Goal: Information Seeking & Learning: Understand process/instructions

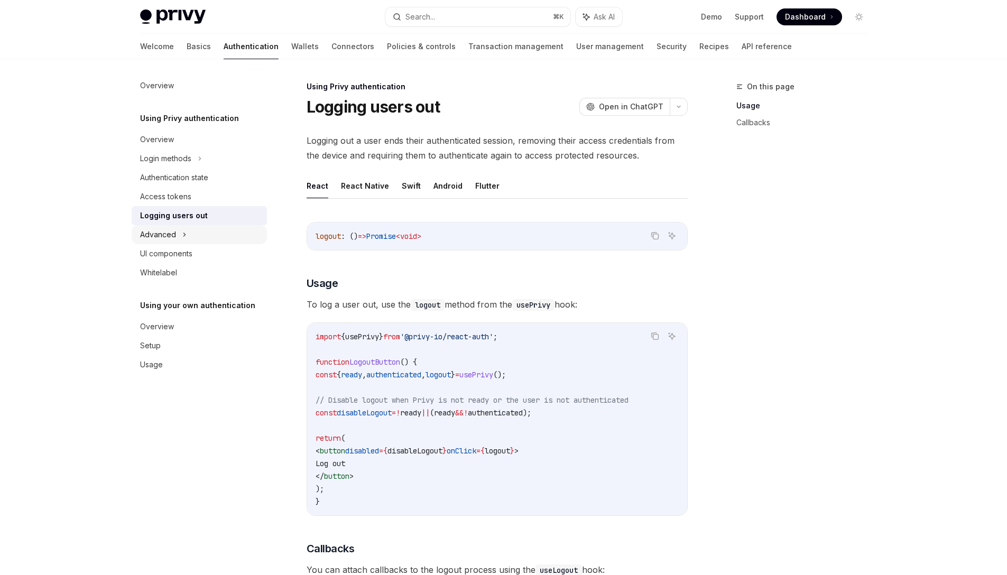
click at [182, 233] on icon at bounding box center [184, 234] width 4 height 13
click at [185, 312] on div "UI components" at bounding box center [166, 310] width 52 height 13
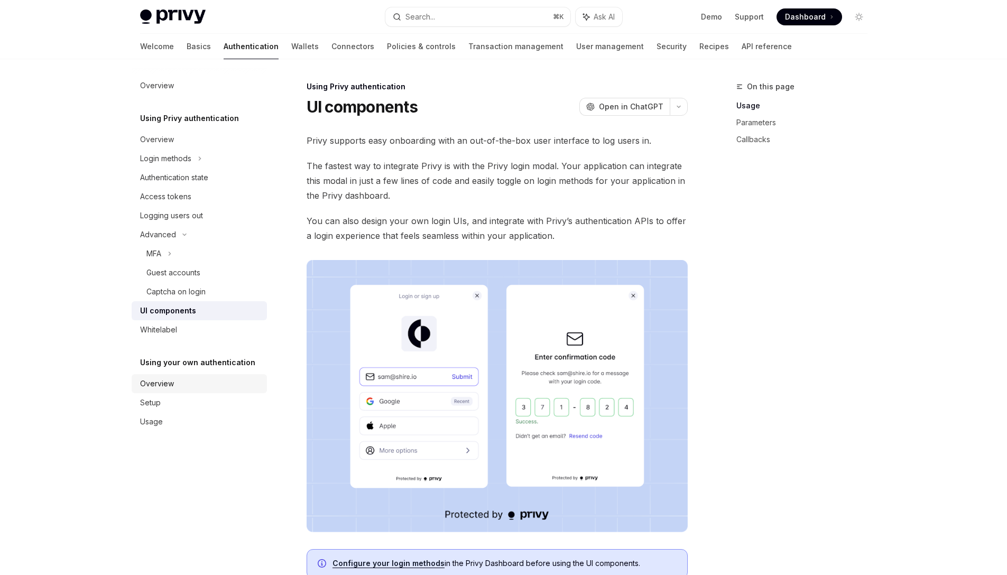
click at [193, 386] on div "Overview" at bounding box center [200, 383] width 120 height 13
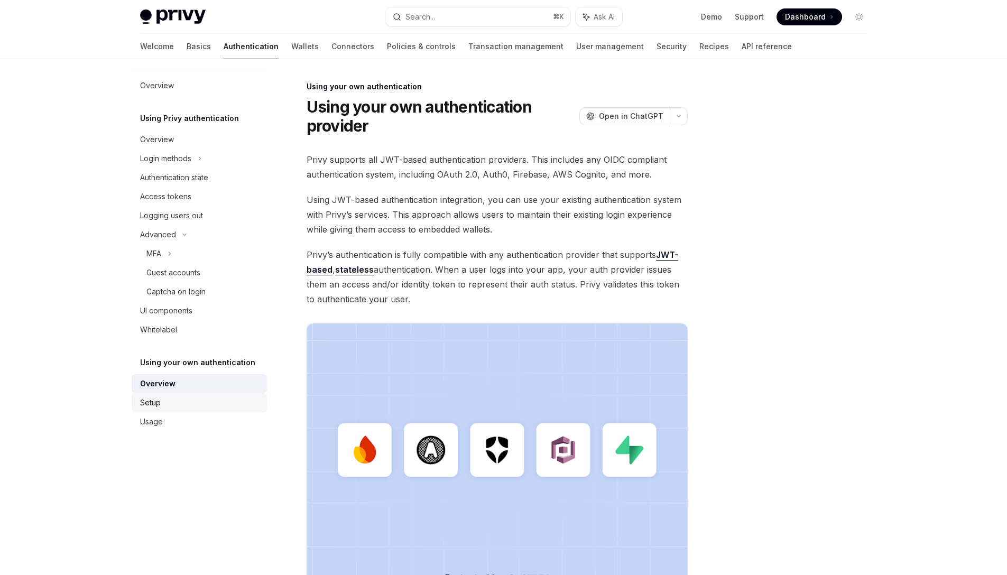
click at [168, 410] on link "Setup" at bounding box center [199, 402] width 135 height 19
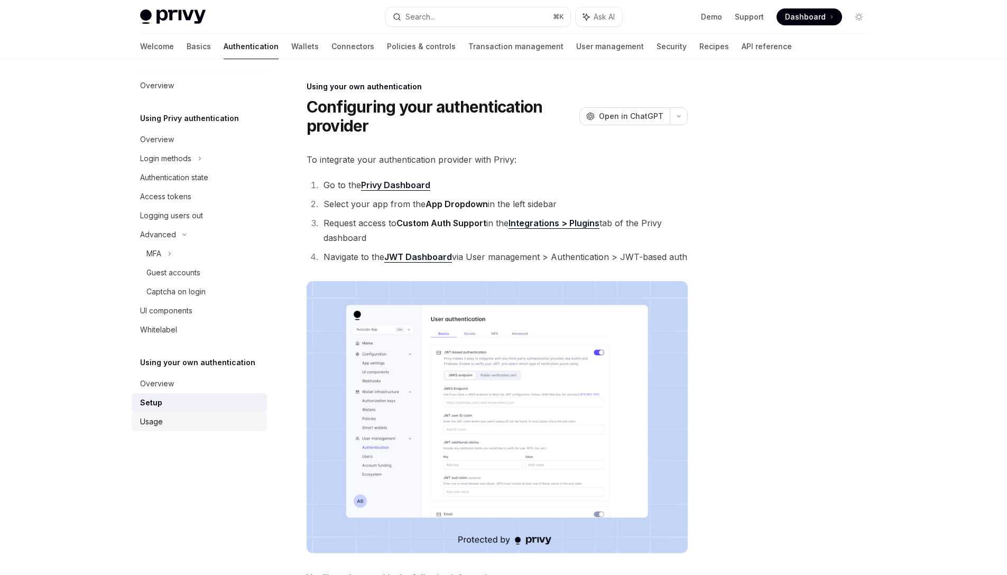
click at [164, 424] on div "Usage" at bounding box center [200, 421] width 120 height 13
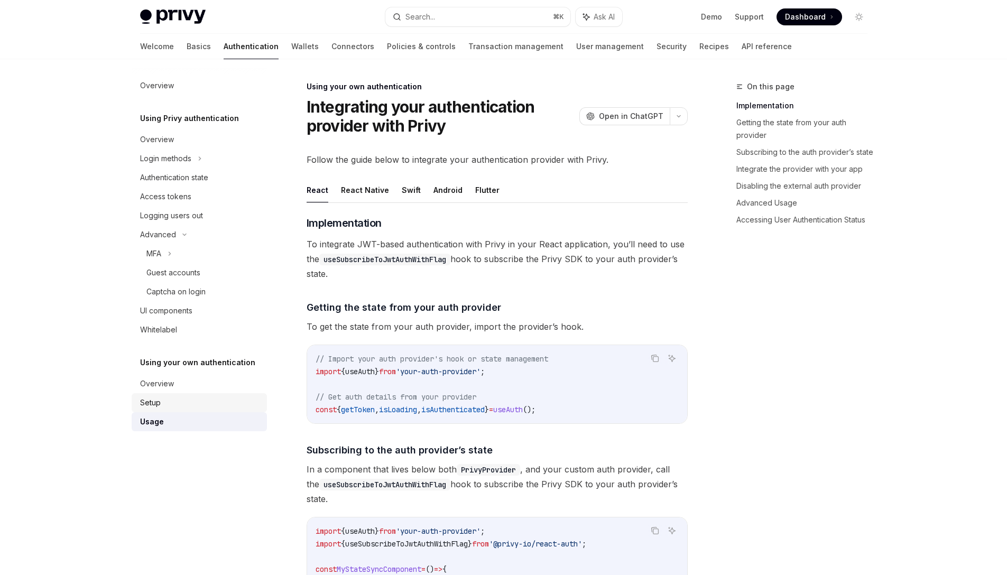
click at [171, 408] on div "Setup" at bounding box center [200, 402] width 120 height 13
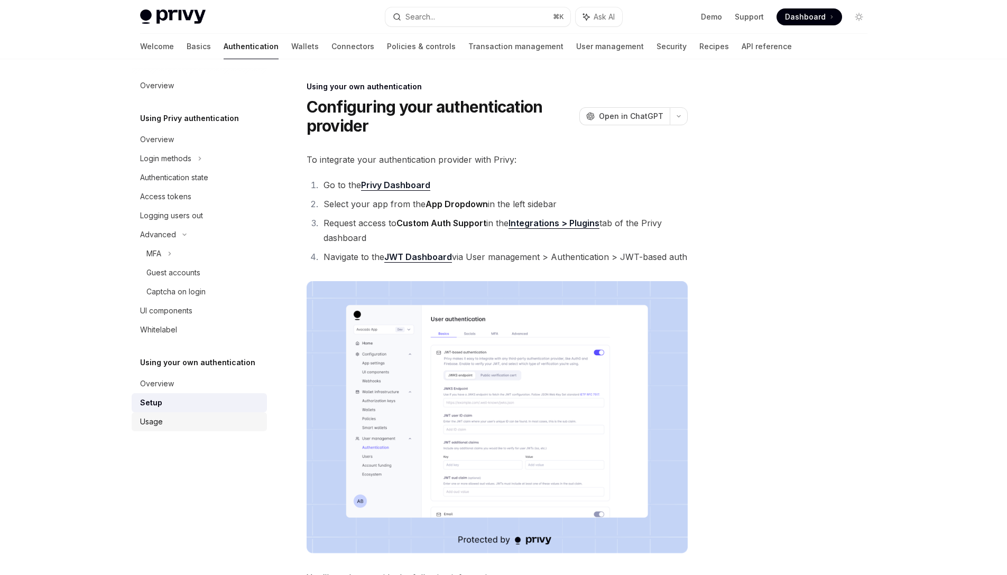
click at [167, 422] on div "Usage" at bounding box center [200, 421] width 120 height 13
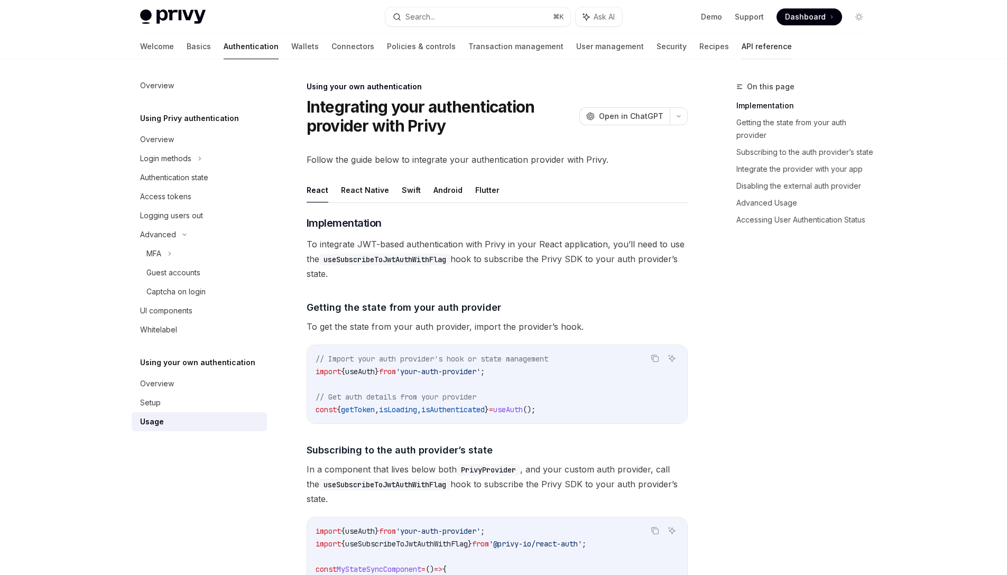
click at [741, 49] on link "API reference" at bounding box center [766, 46] width 50 height 25
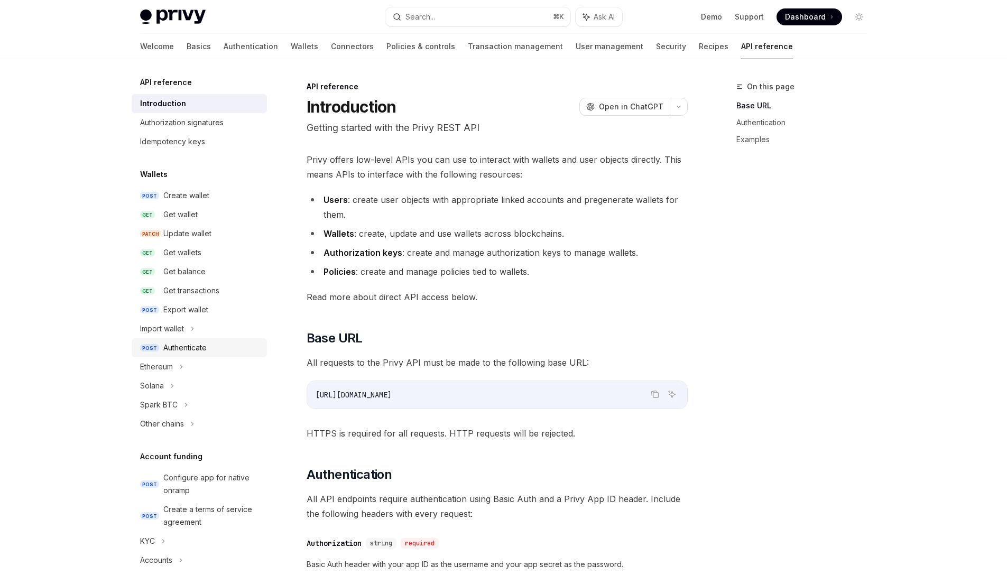
click at [205, 349] on div "Authenticate" at bounding box center [184, 347] width 43 height 13
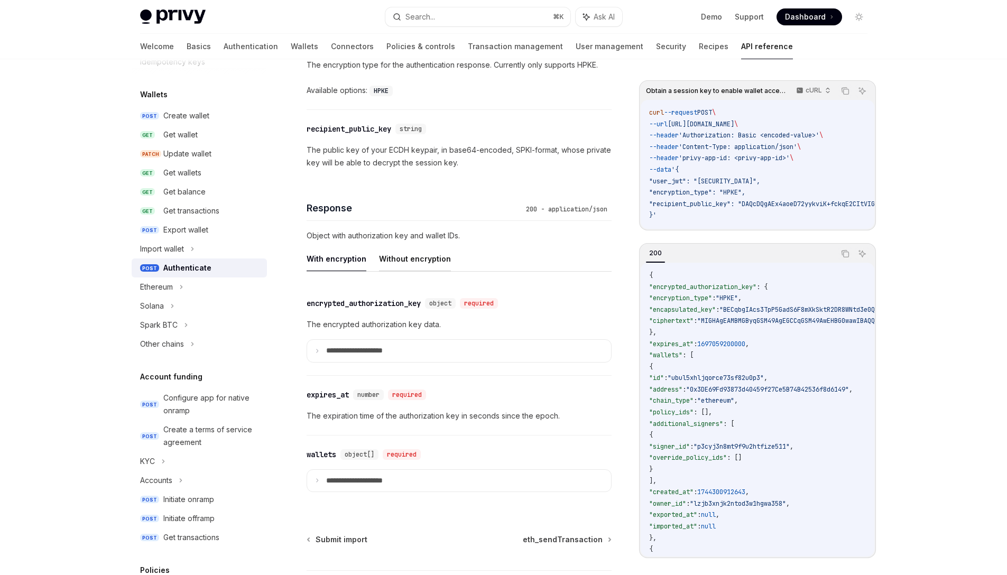
scroll to position [738, 0]
click at [411, 260] on button "Without encryption" at bounding box center [415, 259] width 72 height 25
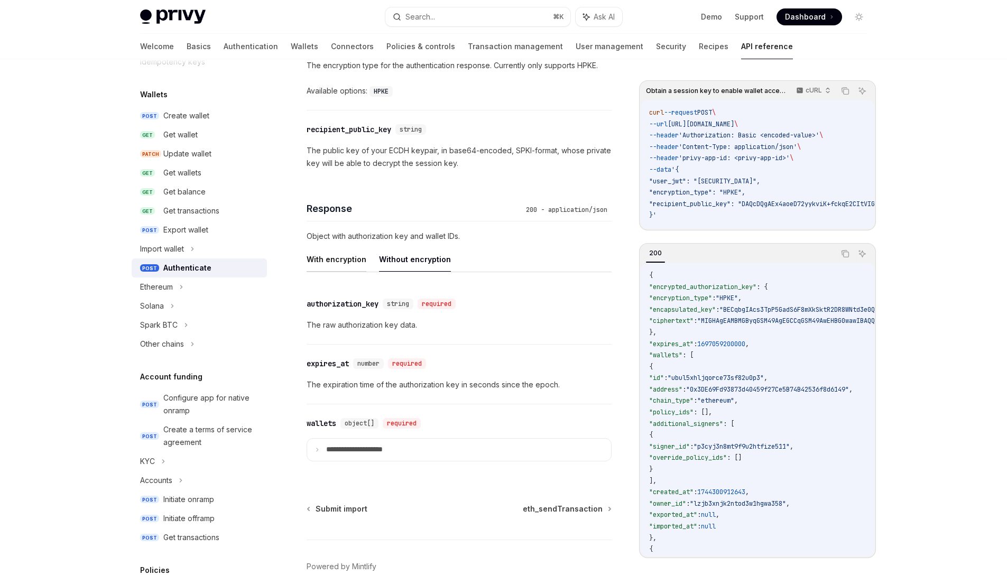
click at [341, 263] on button "With encryption" at bounding box center [336, 259] width 60 height 25
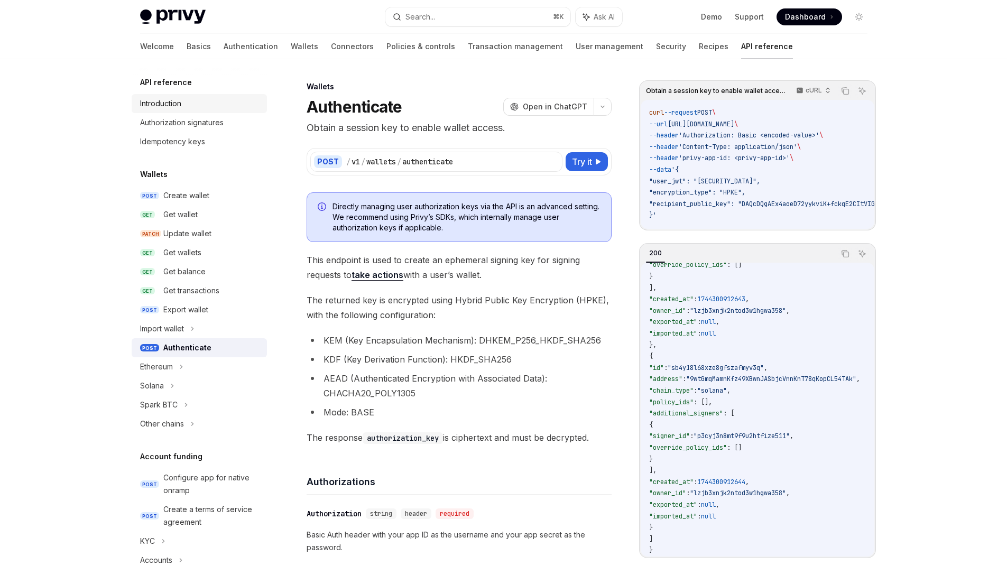
click at [189, 109] on div "Introduction" at bounding box center [200, 103] width 120 height 13
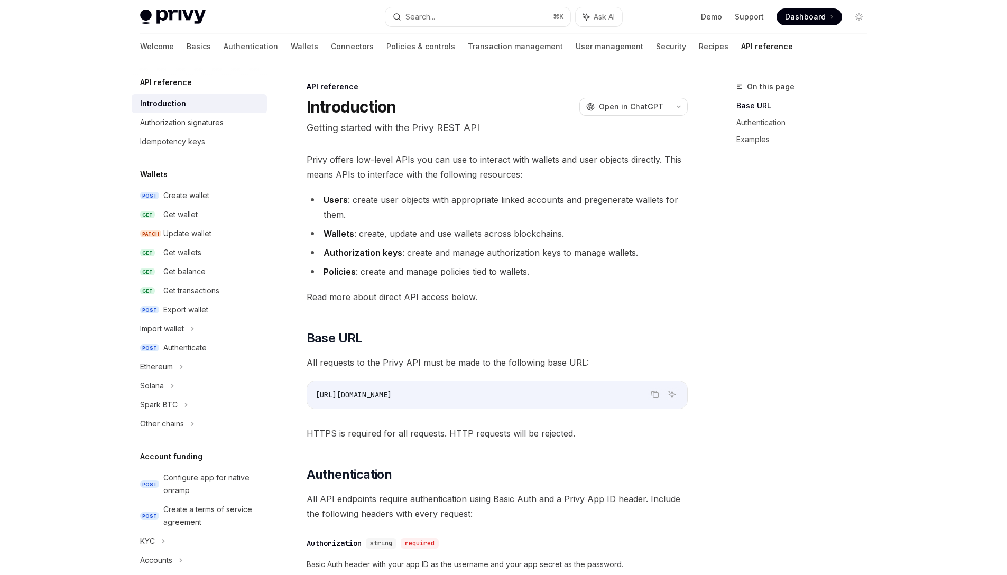
type textarea "*"
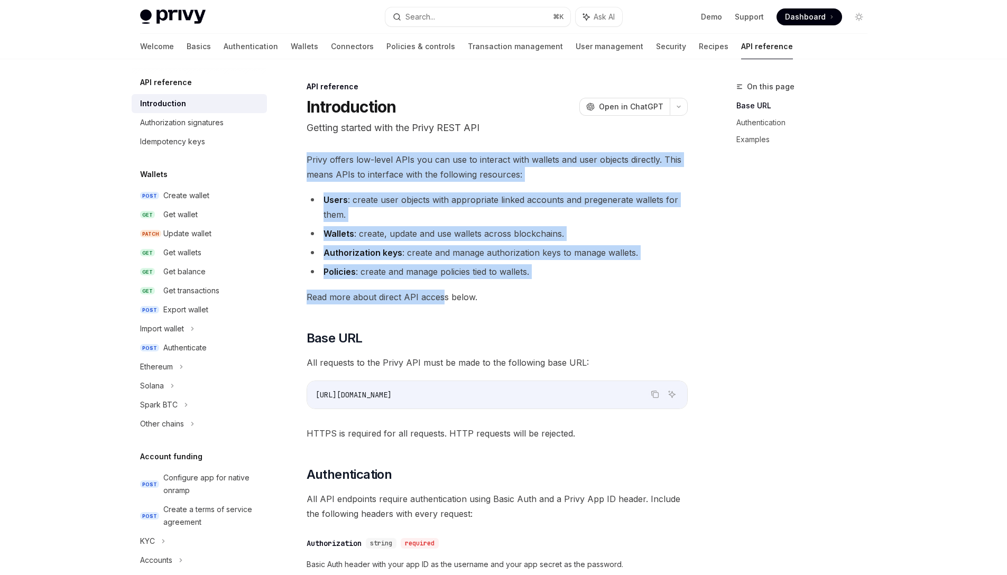
drag, startPoint x: 417, startPoint y: 191, endPoint x: 440, endPoint y: 294, distance: 106.0
click at [440, 294] on span "Read more about direct API access below." at bounding box center [496, 297] width 381 height 15
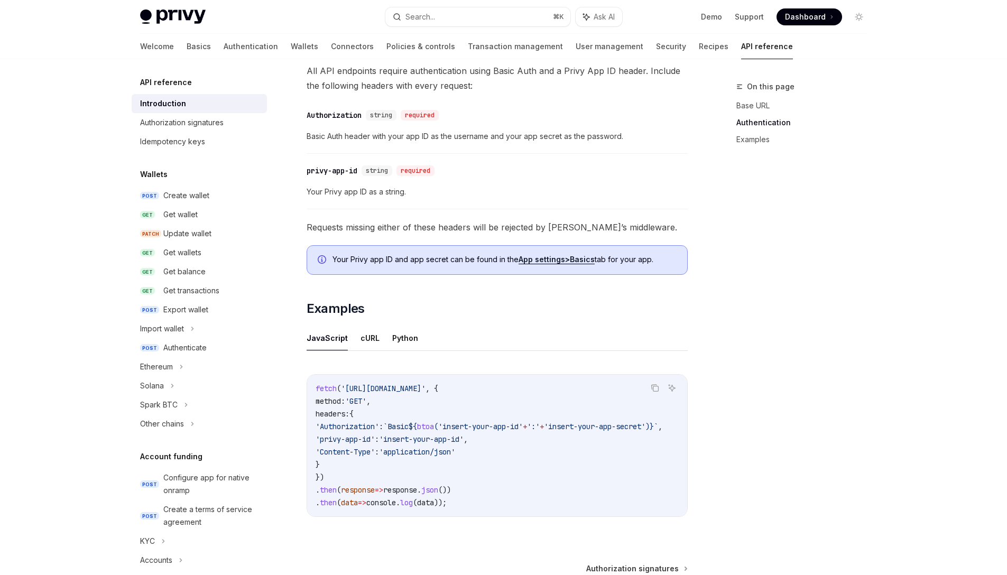
scroll to position [548, 0]
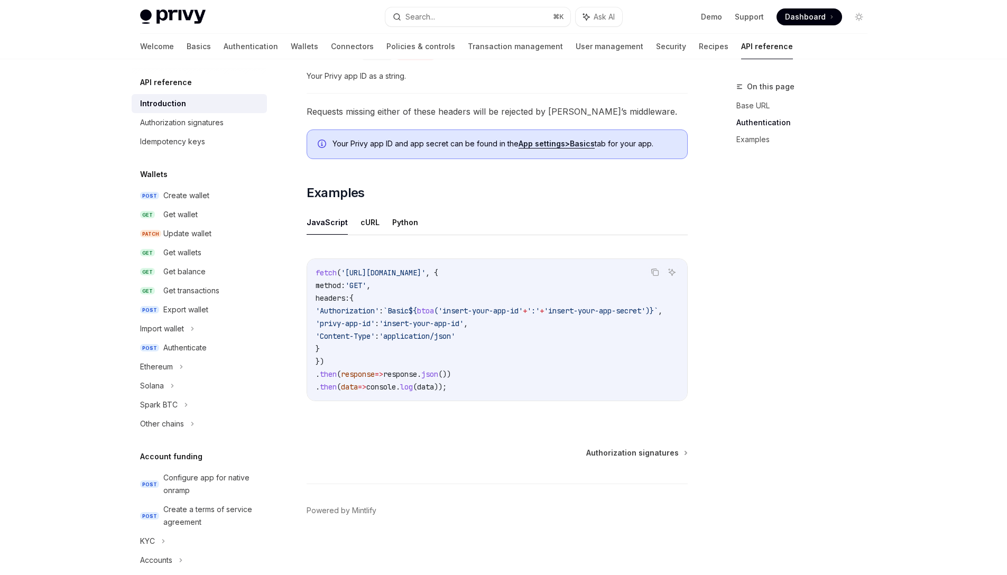
drag, startPoint x: 453, startPoint y: 393, endPoint x: 568, endPoint y: 391, distance: 114.7
click at [568, 392] on div "fetch ( '[URL][DOMAIN_NAME]' , { method: 'GET' , headers: { 'Authorization' : `…" at bounding box center [497, 330] width 380 height 142
drag, startPoint x: 568, startPoint y: 391, endPoint x: 582, endPoint y: 394, distance: 14.1
click at [580, 394] on div "fetch ( '[URL][DOMAIN_NAME]' , { method: 'GET' , headers: { 'Authorization' : `…" at bounding box center [497, 330] width 380 height 142
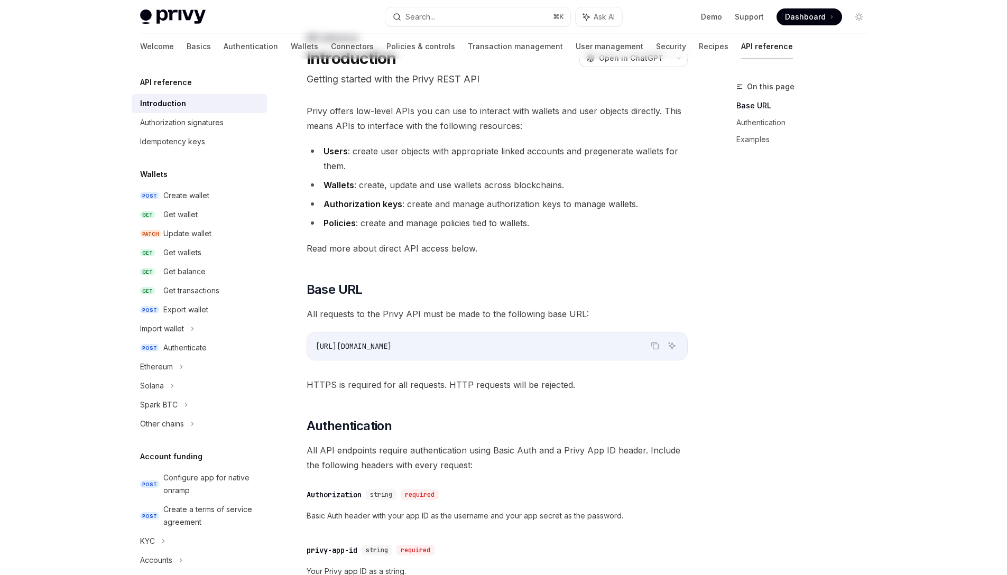
scroll to position [0, 0]
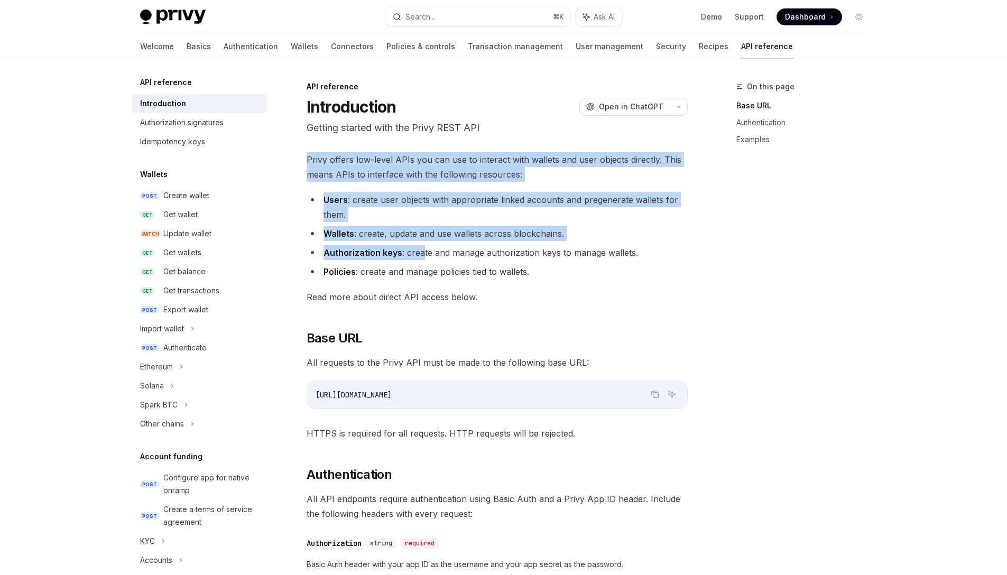
drag, startPoint x: 412, startPoint y: 150, endPoint x: 422, endPoint y: 249, distance: 99.4
click at [422, 249] on li "Authorization keys : create and manage authorization keys to manage wallets." at bounding box center [496, 252] width 381 height 15
